Goal: Obtain resource: Obtain resource

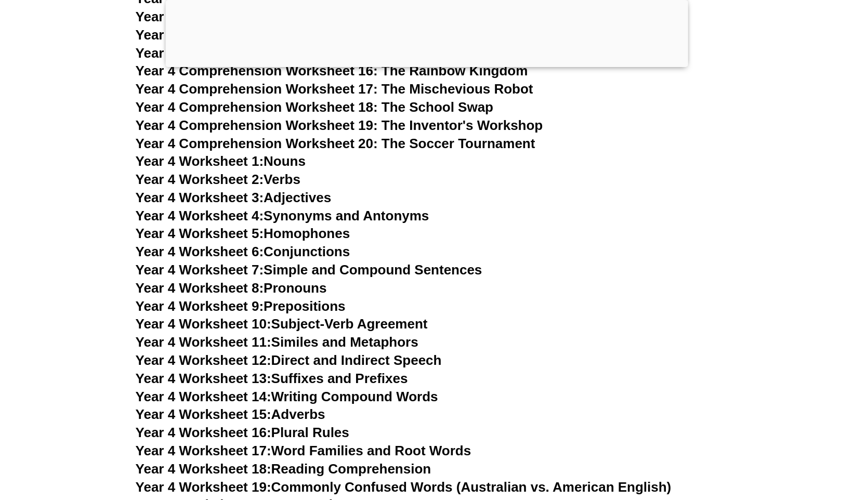
scroll to position [4766, 0]
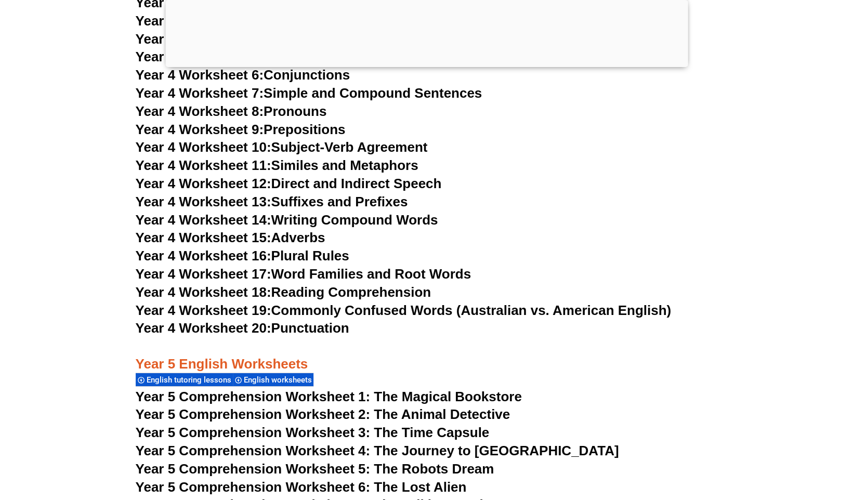
click at [319, 293] on link "Year 4 Worksheet 18: Reading Comprehension" at bounding box center [283, 292] width 295 height 16
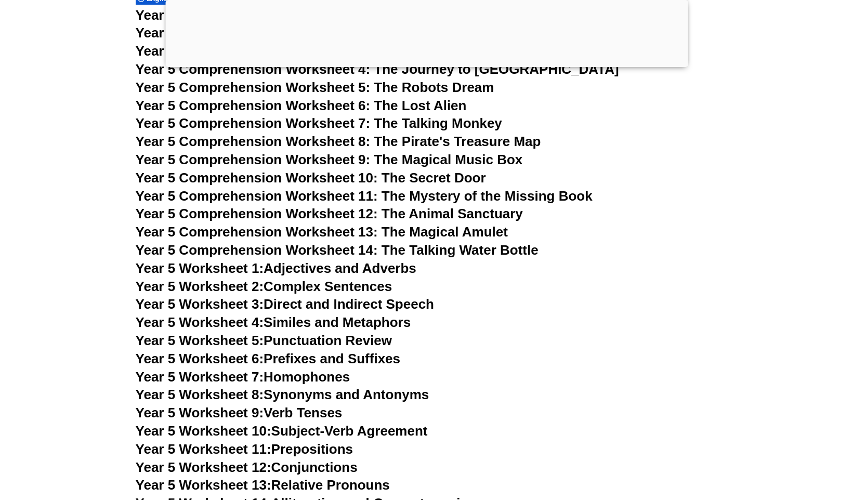
scroll to position [5338, 0]
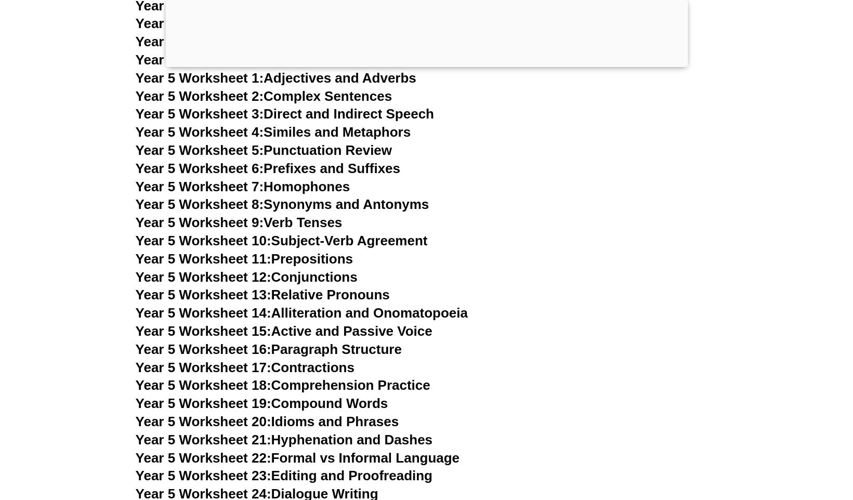
click at [375, 113] on link "Year 5 Worksheet 3: Direct and Indirect Speech" at bounding box center [285, 114] width 298 height 16
click at [361, 96] on link "Year 5 Worksheet 2: Complex Sentences" at bounding box center [264, 96] width 256 height 16
click at [362, 148] on link "Year 5 Worksheet 5: Punctuation Review" at bounding box center [264, 150] width 256 height 16
click at [395, 205] on link "Year 5 Worksheet 8: Synonyms and Antonyms" at bounding box center [283, 205] width 294 height 16
click at [408, 237] on link "Year 5 Worksheet 10: Subject-Verb Agreement" at bounding box center [282, 241] width 292 height 16
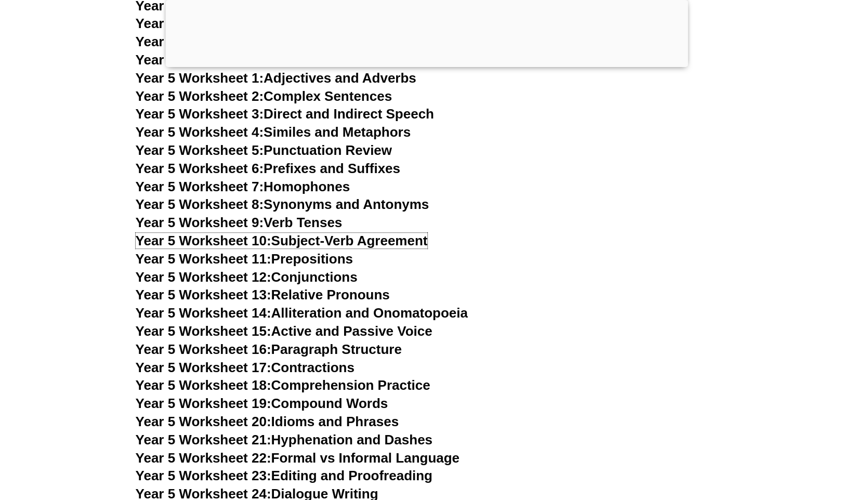
scroll to position [5148, 0]
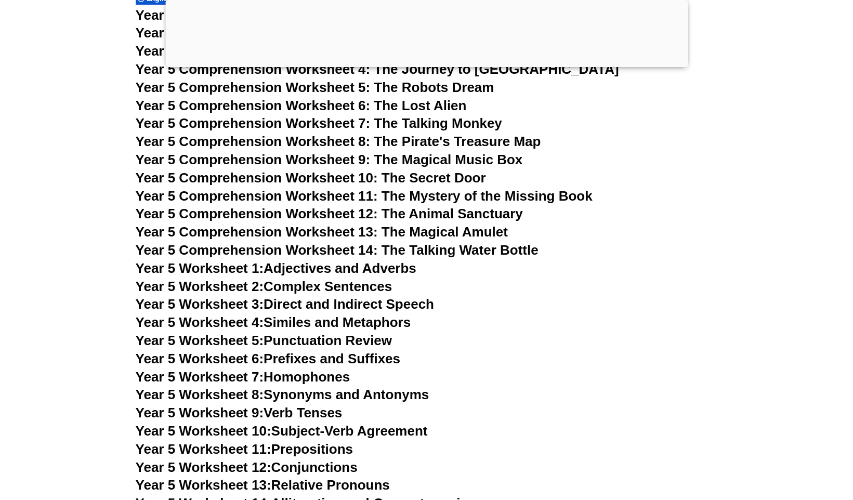
click at [447, 249] on span "Year 5 Comprehension Worksheet 14: The Talking Water Bottle" at bounding box center [337, 250] width 403 height 16
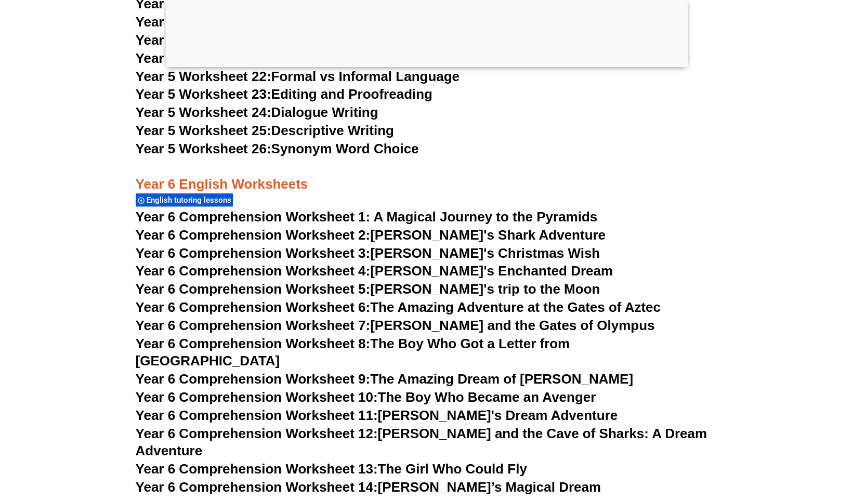
scroll to position [5529, 0]
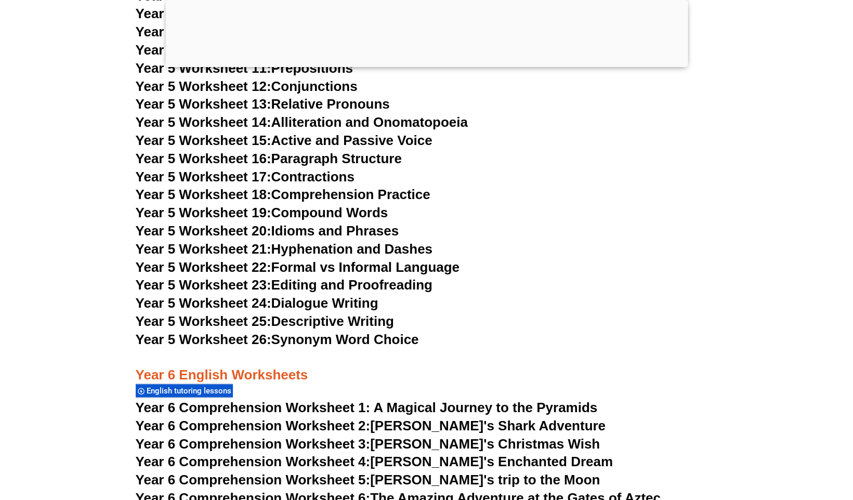
click at [362, 326] on link "Year 5 Worksheet 25: Descriptive Writing" at bounding box center [265, 322] width 258 height 16
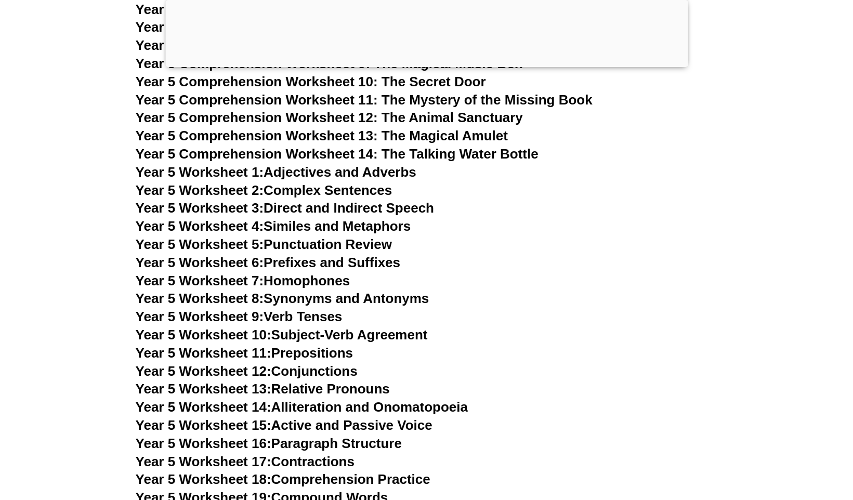
scroll to position [5148, 0]
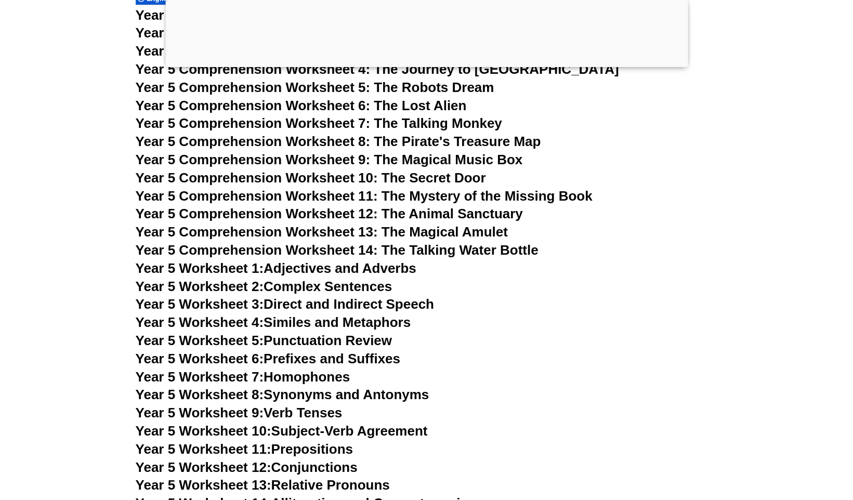
click at [458, 177] on span "Year 5 Comprehension Worksheet 10: The Secret Door" at bounding box center [311, 178] width 350 height 16
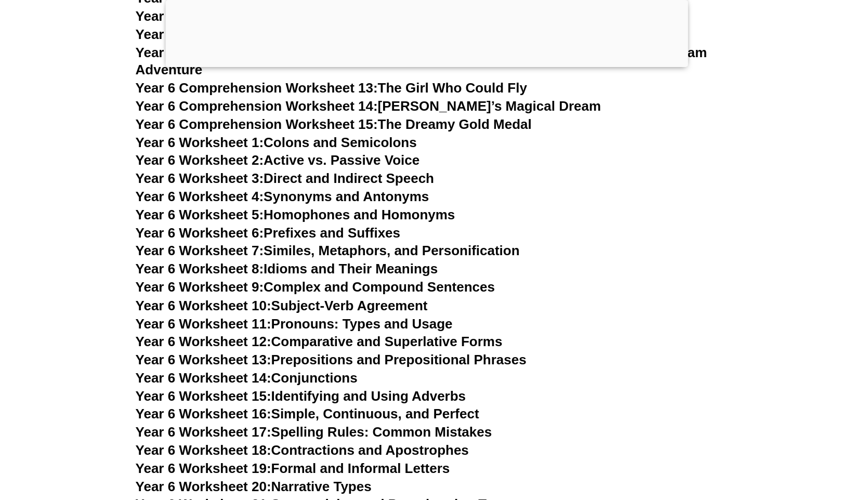
scroll to position [5910, 0]
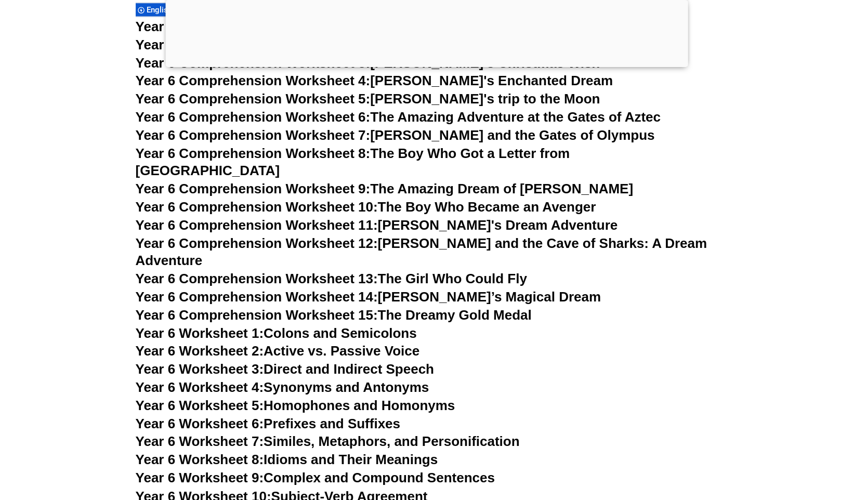
click at [404, 343] on link "Year 6 Worksheet 2: Active vs. Passive Voice" at bounding box center [278, 351] width 284 height 16
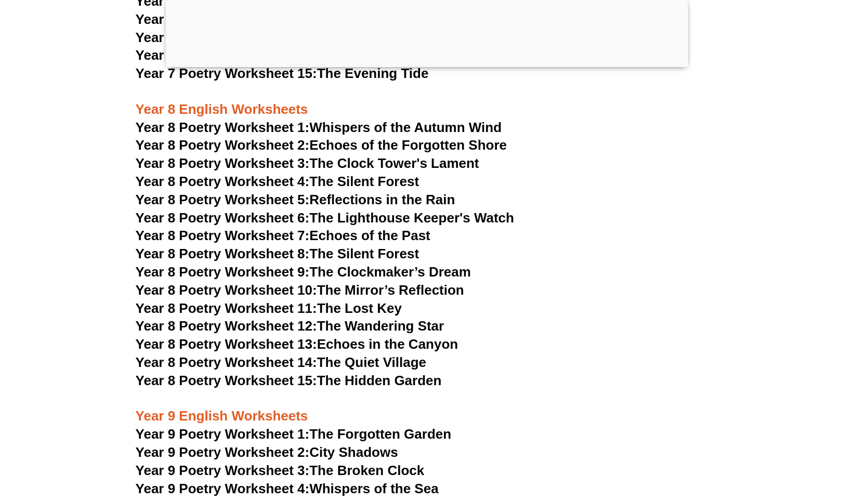
scroll to position [7054, 0]
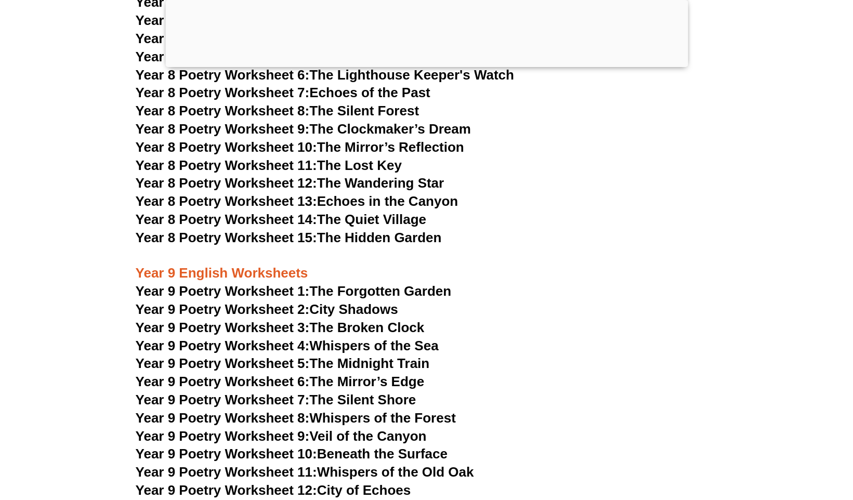
drag, startPoint x: 501, startPoint y: 183, endPoint x: 418, endPoint y: 53, distance: 154.1
click at [501, 211] on h3 "Year 8 Poetry Worksheet 14: The Quiet Village" at bounding box center [427, 220] width 582 height 18
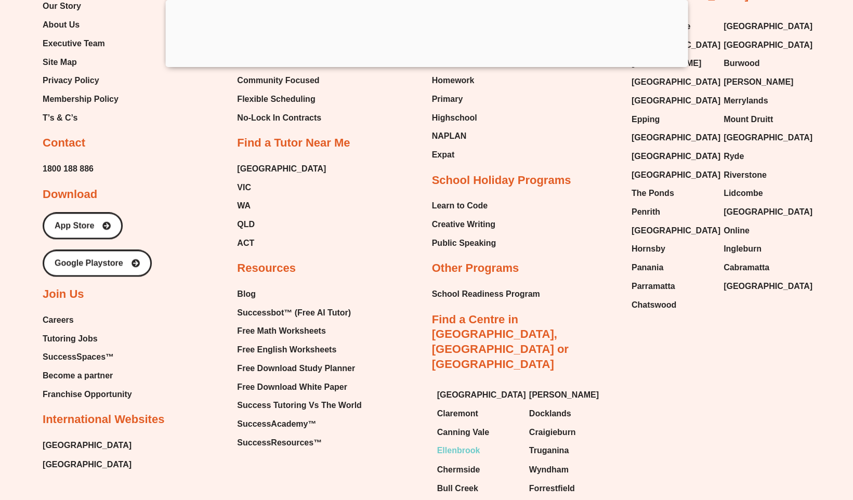
scroll to position [11118, 0]
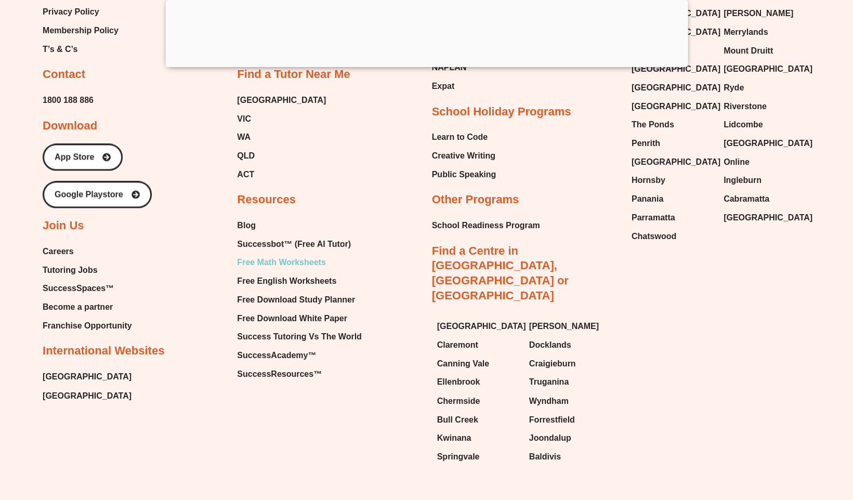
click at [289, 255] on span "Free Math Worksheets" at bounding box center [281, 263] width 88 height 16
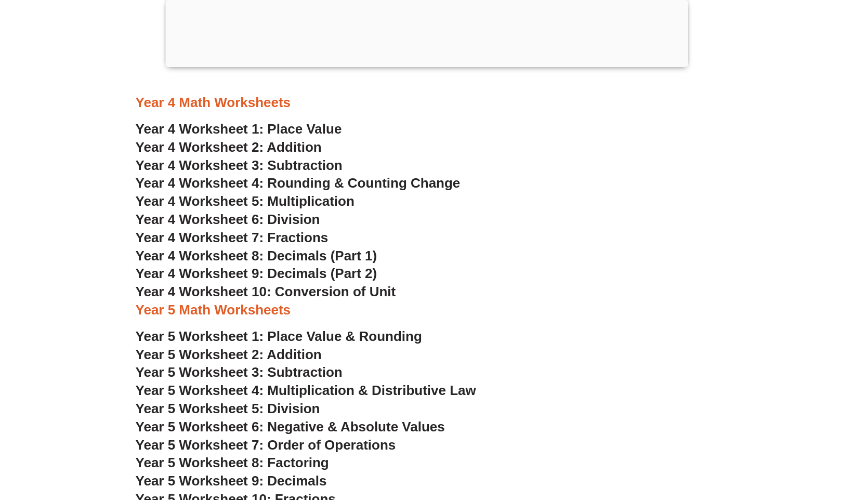
scroll to position [2097, 0]
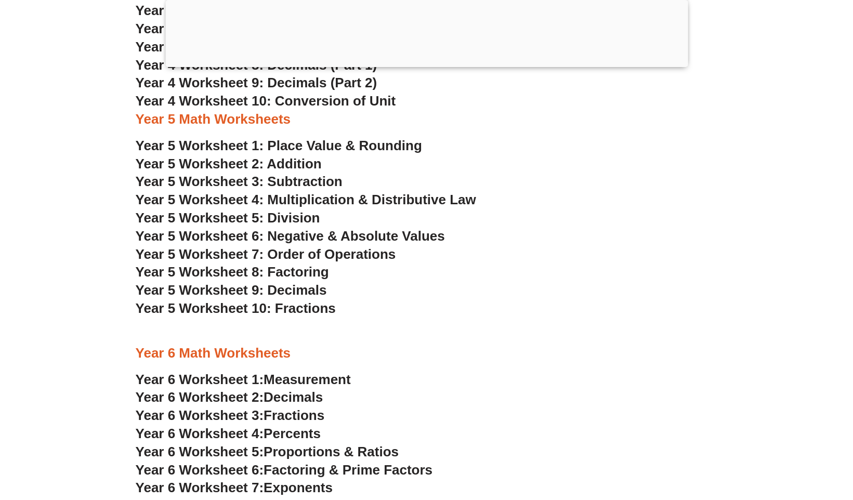
click at [315, 196] on span "Year 5 Worksheet 4: Multiplication & Distributive Law" at bounding box center [306, 200] width 341 height 16
click at [304, 272] on span "Year 5 Worksheet 8: Factoring" at bounding box center [232, 272] width 193 height 16
click at [300, 303] on span "Year 5 Worksheet 10: Fractions" at bounding box center [236, 309] width 200 height 16
